Goal: Task Accomplishment & Management: Complete application form

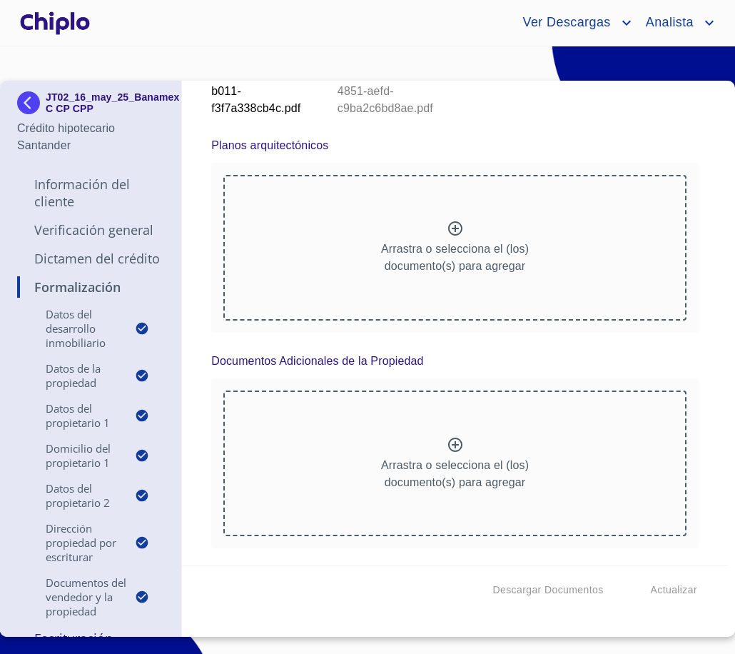
scroll to position [9342, 0]
click at [71, 267] on p "Dictamen del Crédito" at bounding box center [90, 258] width 147 height 17
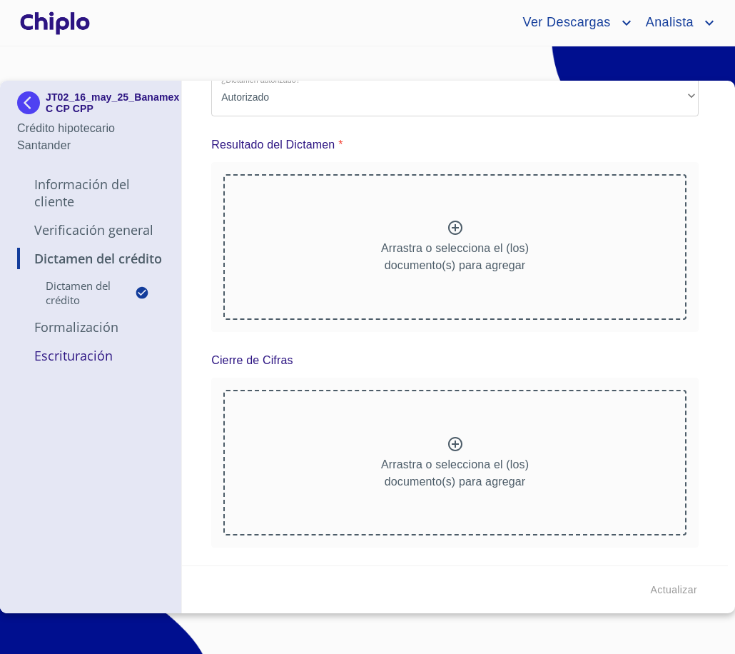
scroll to position [0, 0]
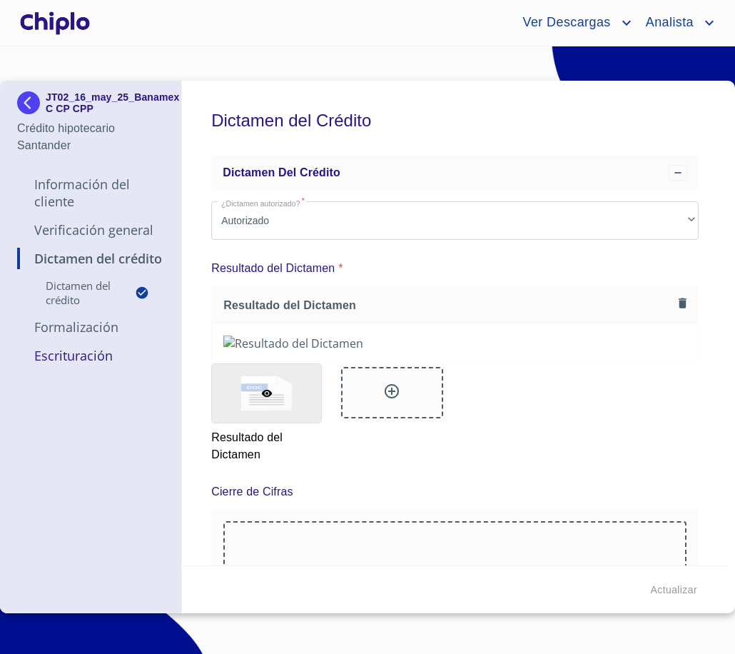
click at [91, 331] on p "Formalización" at bounding box center [90, 326] width 147 height 17
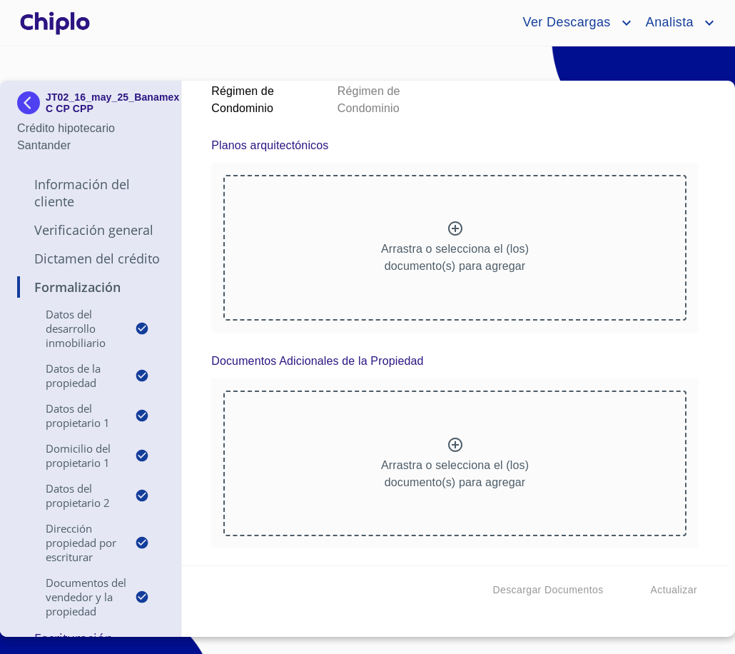
scroll to position [10017, 0]
click at [527, 71] on div at bounding box center [519, 45] width 102 height 51
click at [635, 53] on icon at bounding box center [643, 44] width 17 height 17
click at [61, 267] on p "Dictamen del Crédito" at bounding box center [90, 258] width 147 height 17
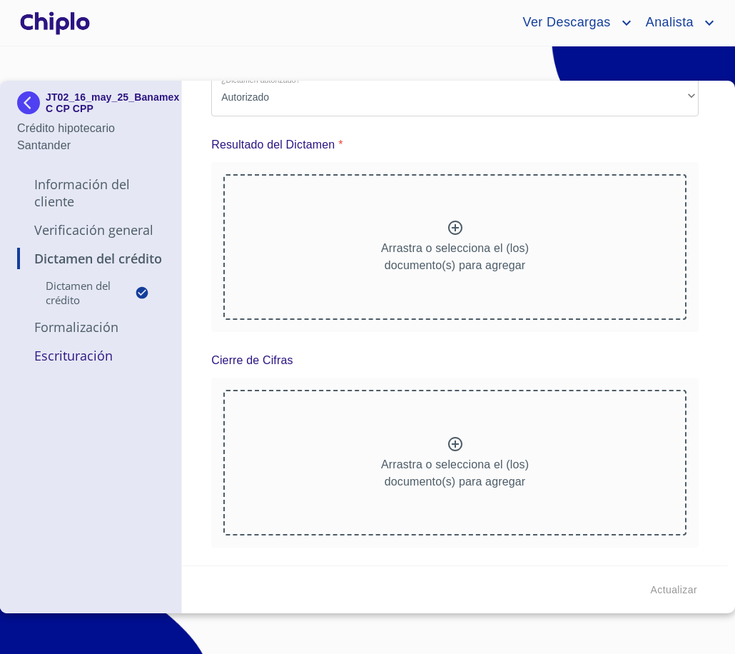
scroll to position [0, 0]
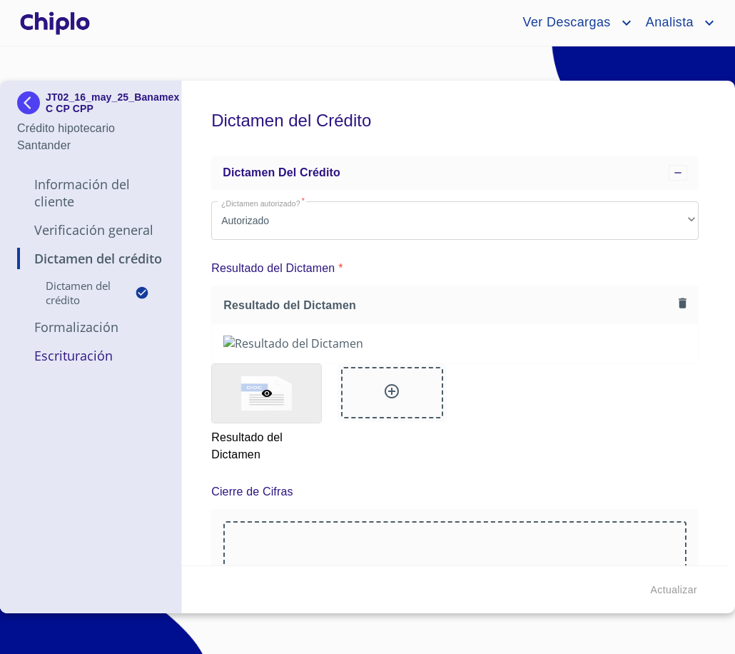
click at [74, 326] on p "Formalización" at bounding box center [90, 326] width 147 height 17
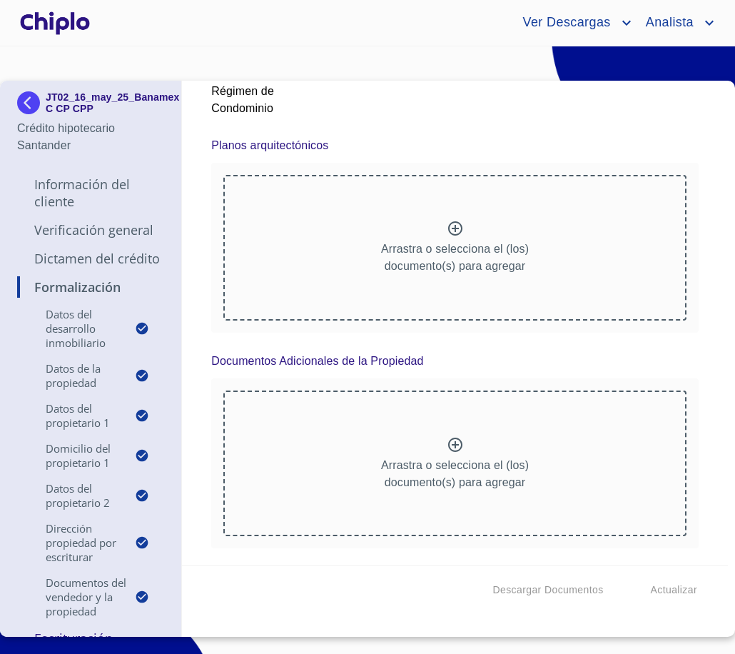
scroll to position [10004, 0]
click at [333, 125] on div at bounding box center [392, 66] width 126 height 117
click at [356, 71] on div at bounding box center [392, 45] width 102 height 51
click at [510, 53] on icon at bounding box center [518, 44] width 17 height 17
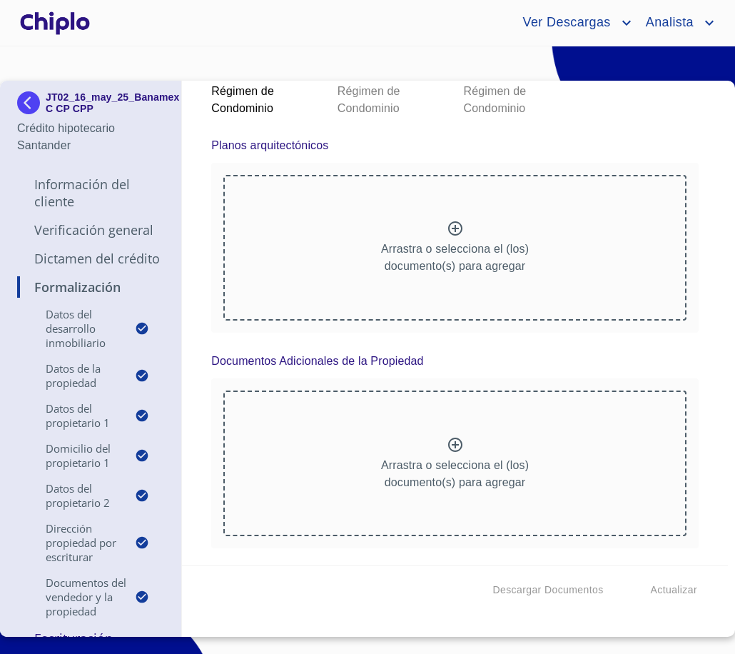
scroll to position [10022, 0]
click at [613, 71] on div at bounding box center [644, 45] width 102 height 51
click at [80, 255] on p "Dictamen del Crédito" at bounding box center [90, 258] width 147 height 17
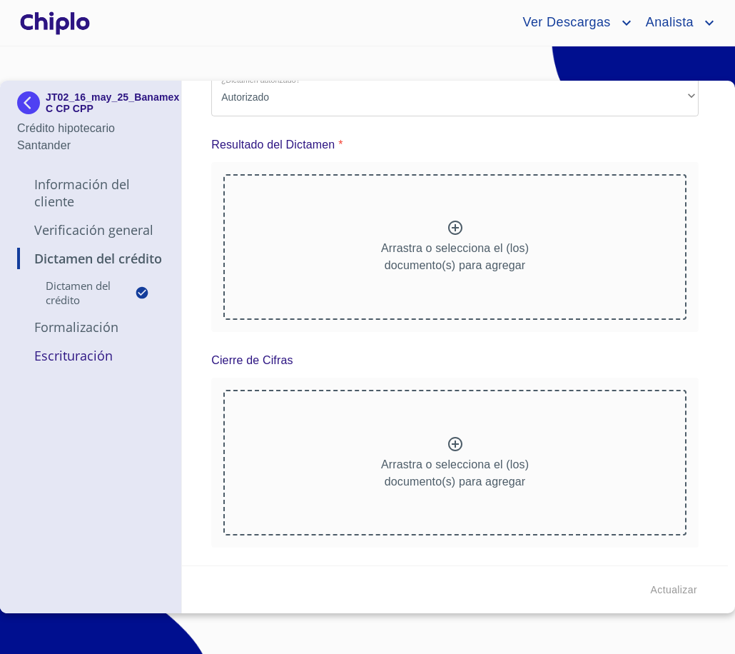
scroll to position [0, 0]
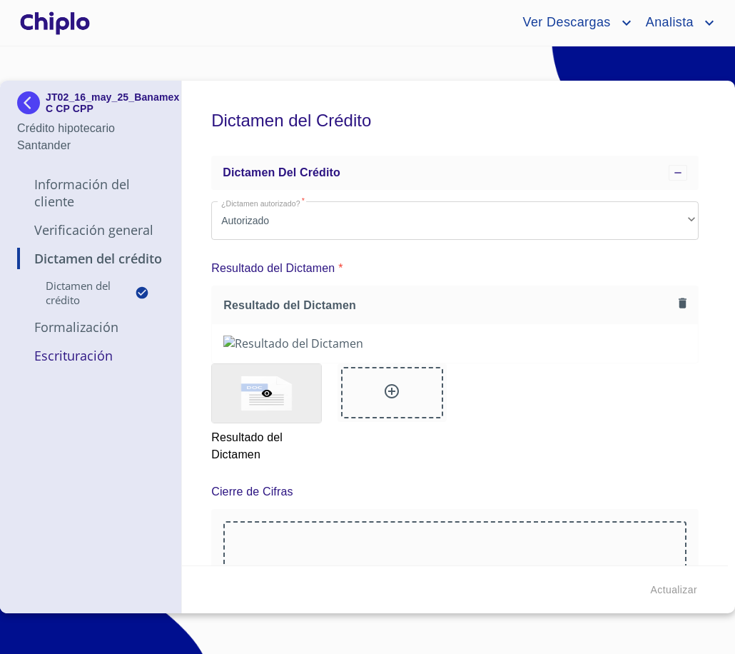
click at [62, 328] on p "Formalización" at bounding box center [90, 326] width 147 height 17
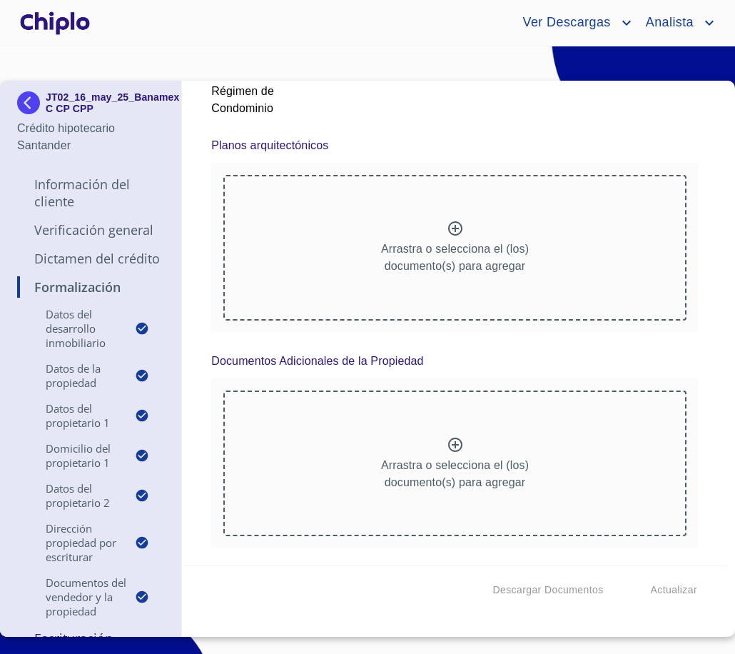
scroll to position [10070, 0]
click at [366, 71] on div at bounding box center [392, 45] width 102 height 51
click at [511, 51] on icon at bounding box center [518, 44] width 14 height 14
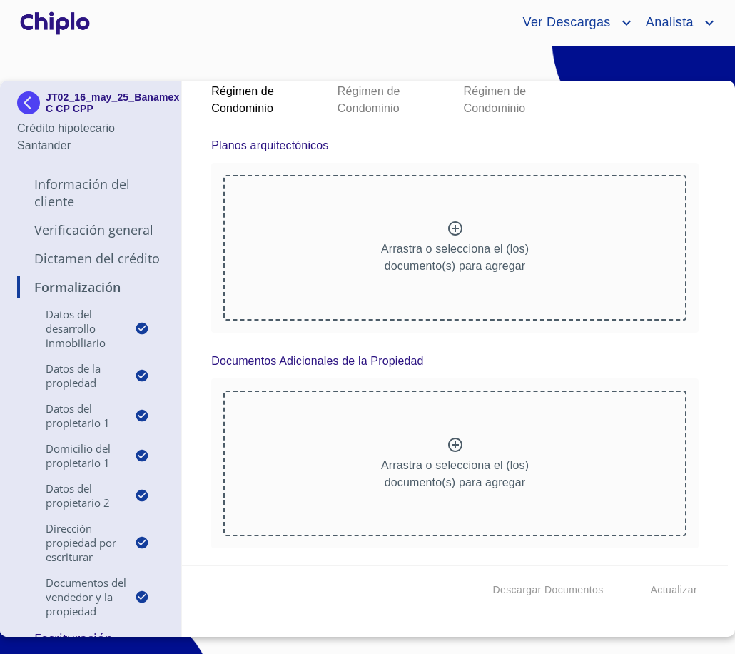
click at [75, 267] on p "Dictamen del Crédito" at bounding box center [90, 258] width 147 height 17
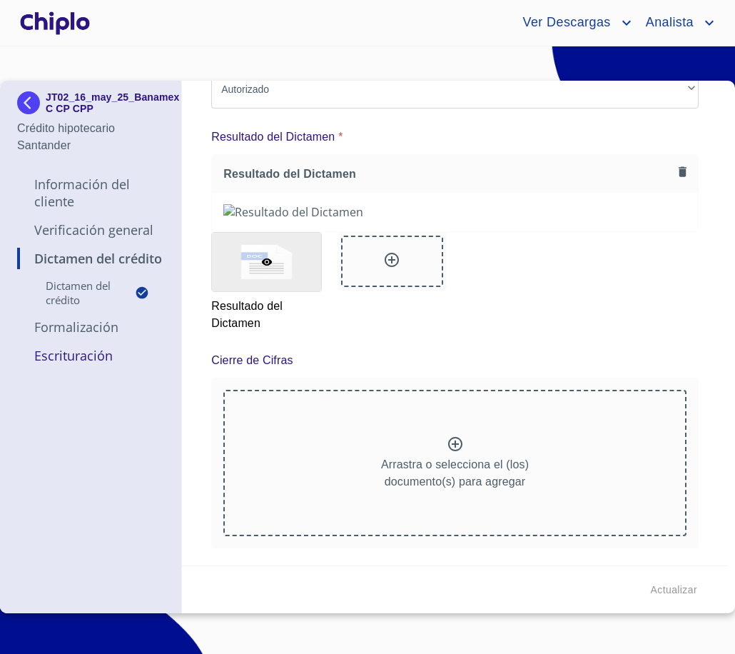
scroll to position [500, 0]
click at [68, 331] on p "Formalización" at bounding box center [90, 326] width 147 height 17
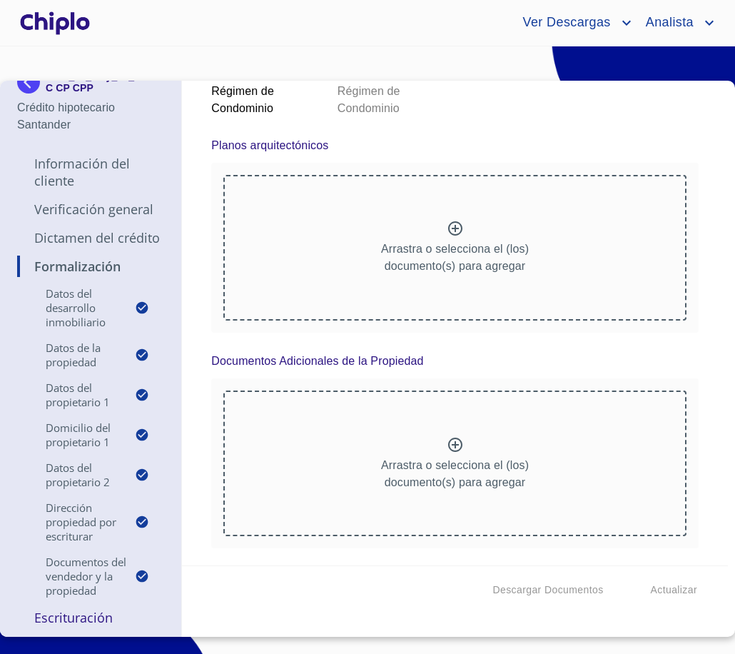
scroll to position [9981, 0]
click at [510, 53] on icon at bounding box center [518, 44] width 17 height 17
click at [618, 71] on div at bounding box center [644, 45] width 102 height 51
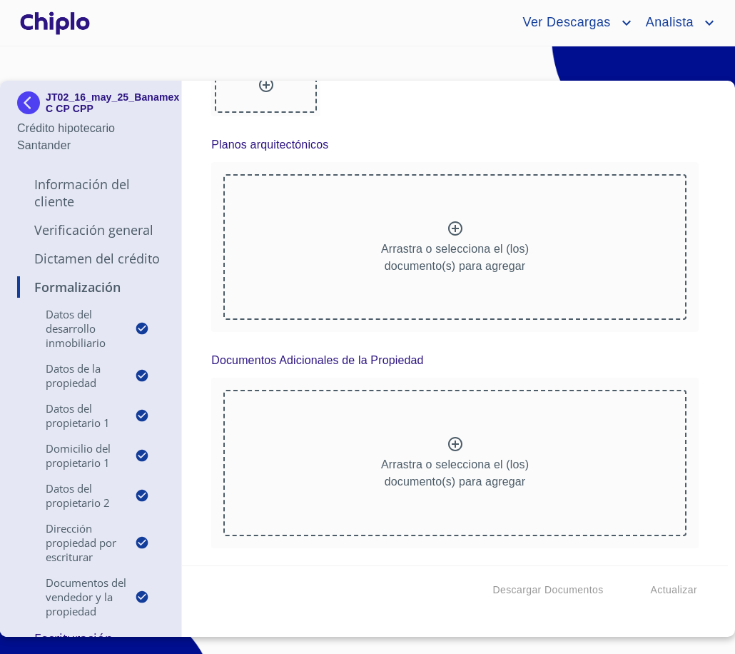
scroll to position [9981, 0]
click at [61, 267] on p "Dictamen del Crédito" at bounding box center [90, 258] width 147 height 17
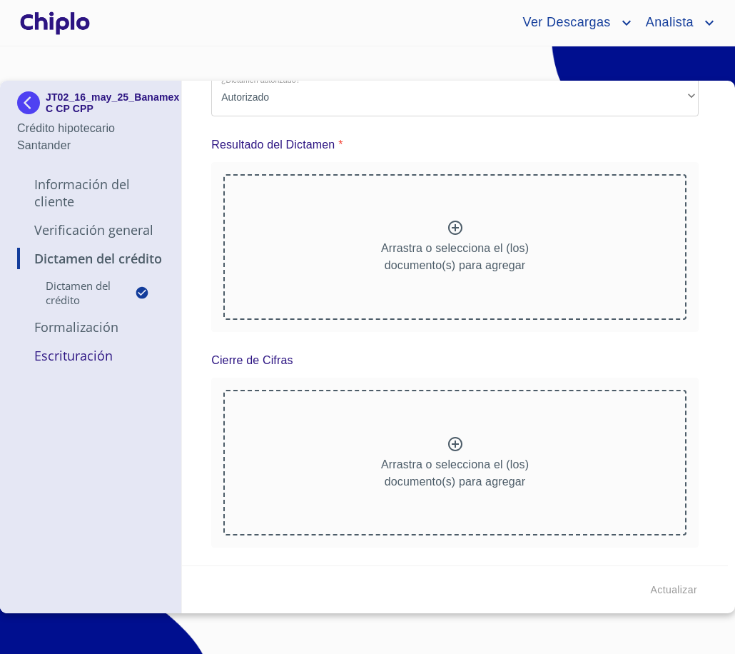
scroll to position [0, 0]
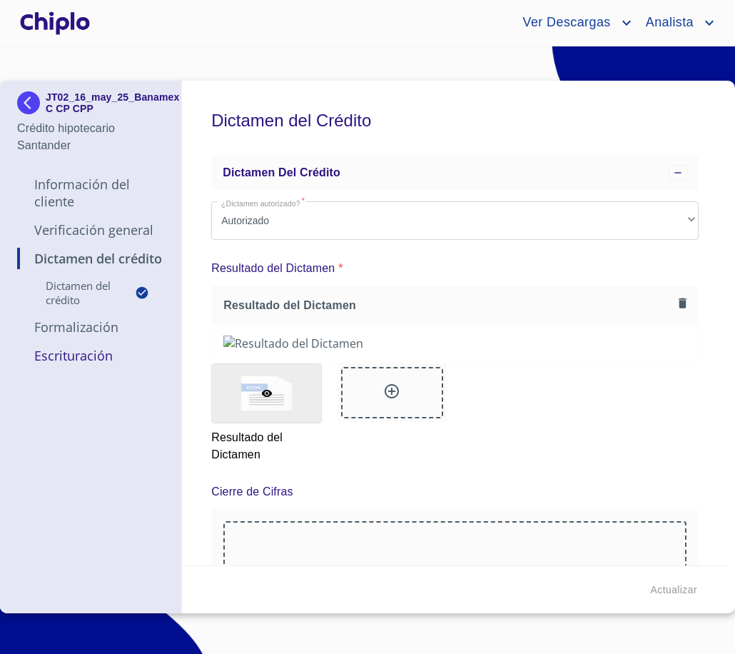
click at [75, 328] on p "Formalización" at bounding box center [90, 326] width 147 height 17
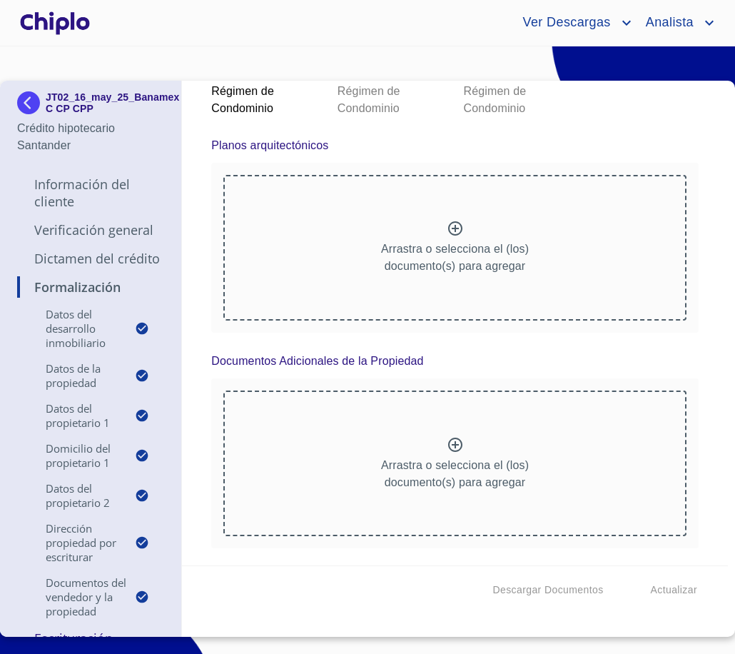
scroll to position [10105, 0]
click at [635, 53] on icon at bounding box center [643, 44] width 17 height 17
click at [81, 265] on p "Dictamen del Crédito" at bounding box center [90, 258] width 147 height 17
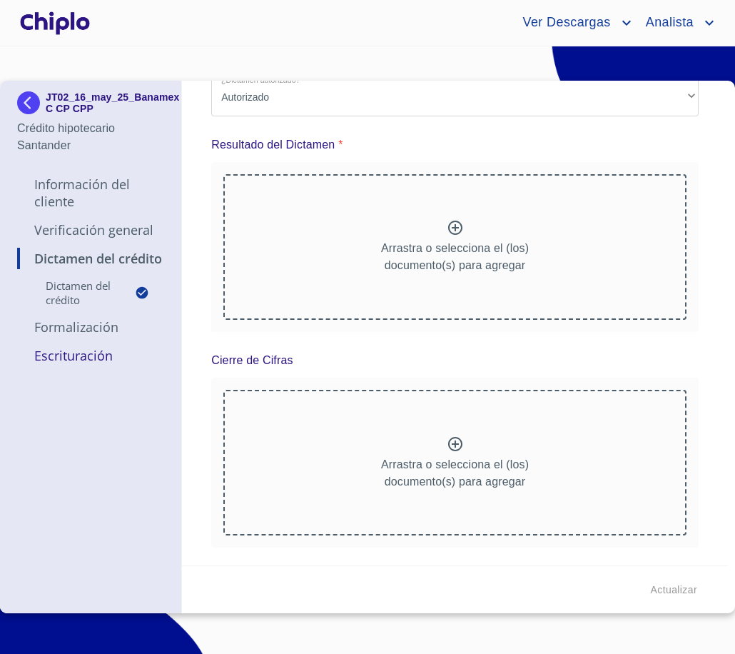
scroll to position [0, 0]
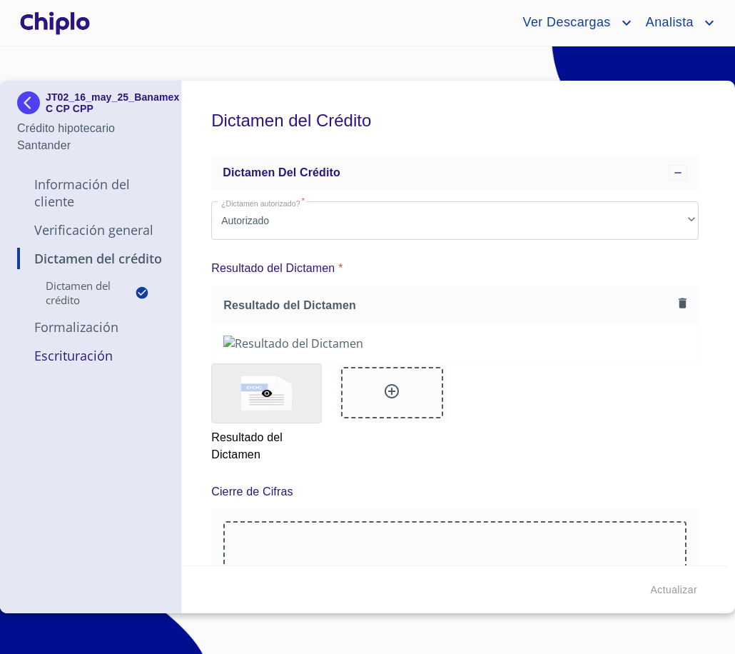
click at [96, 331] on p "Formalización" at bounding box center [90, 326] width 147 height 17
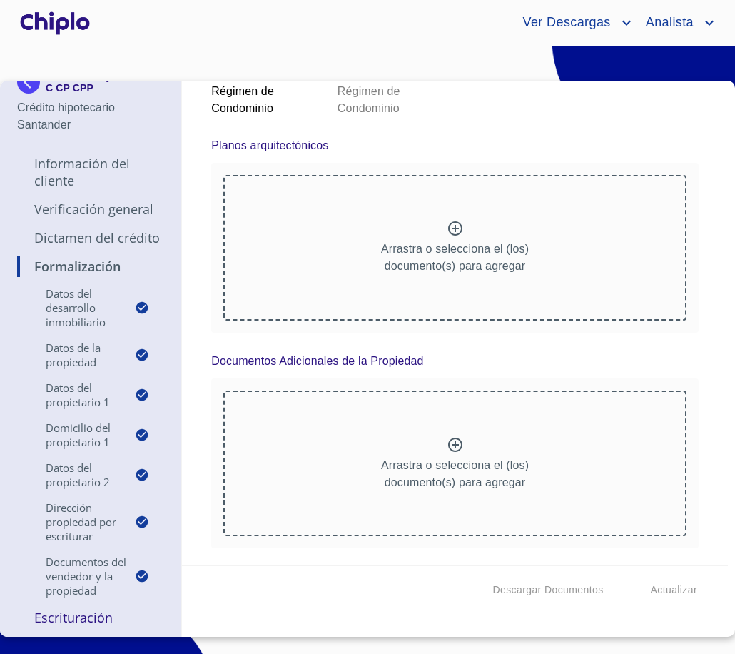
scroll to position [10131, 0]
click at [513, 51] on icon at bounding box center [518, 44] width 14 height 14
click at [632, 71] on div at bounding box center [644, 45] width 102 height 51
